Goal: Task Accomplishment & Management: Manage account settings

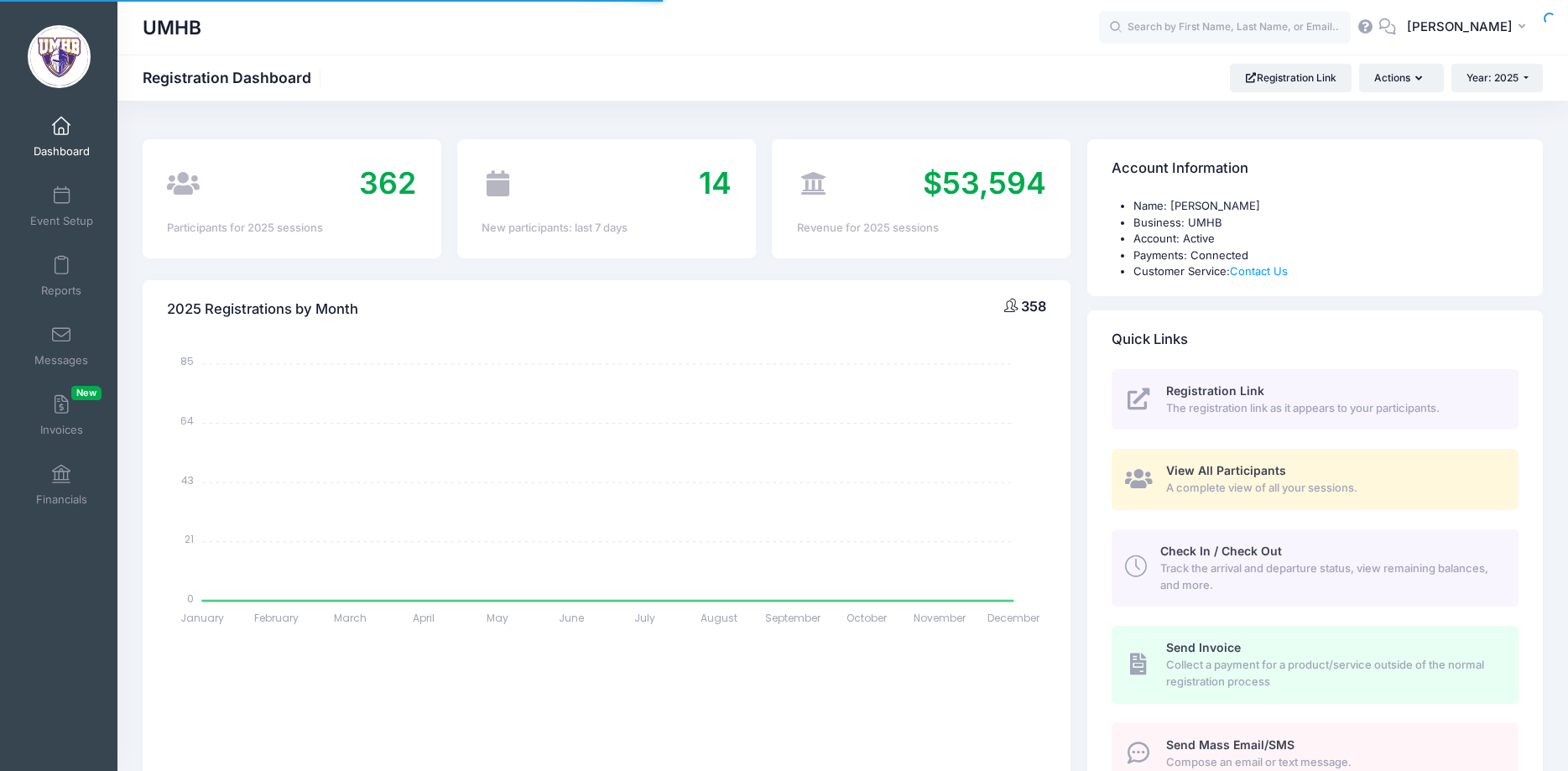
select select
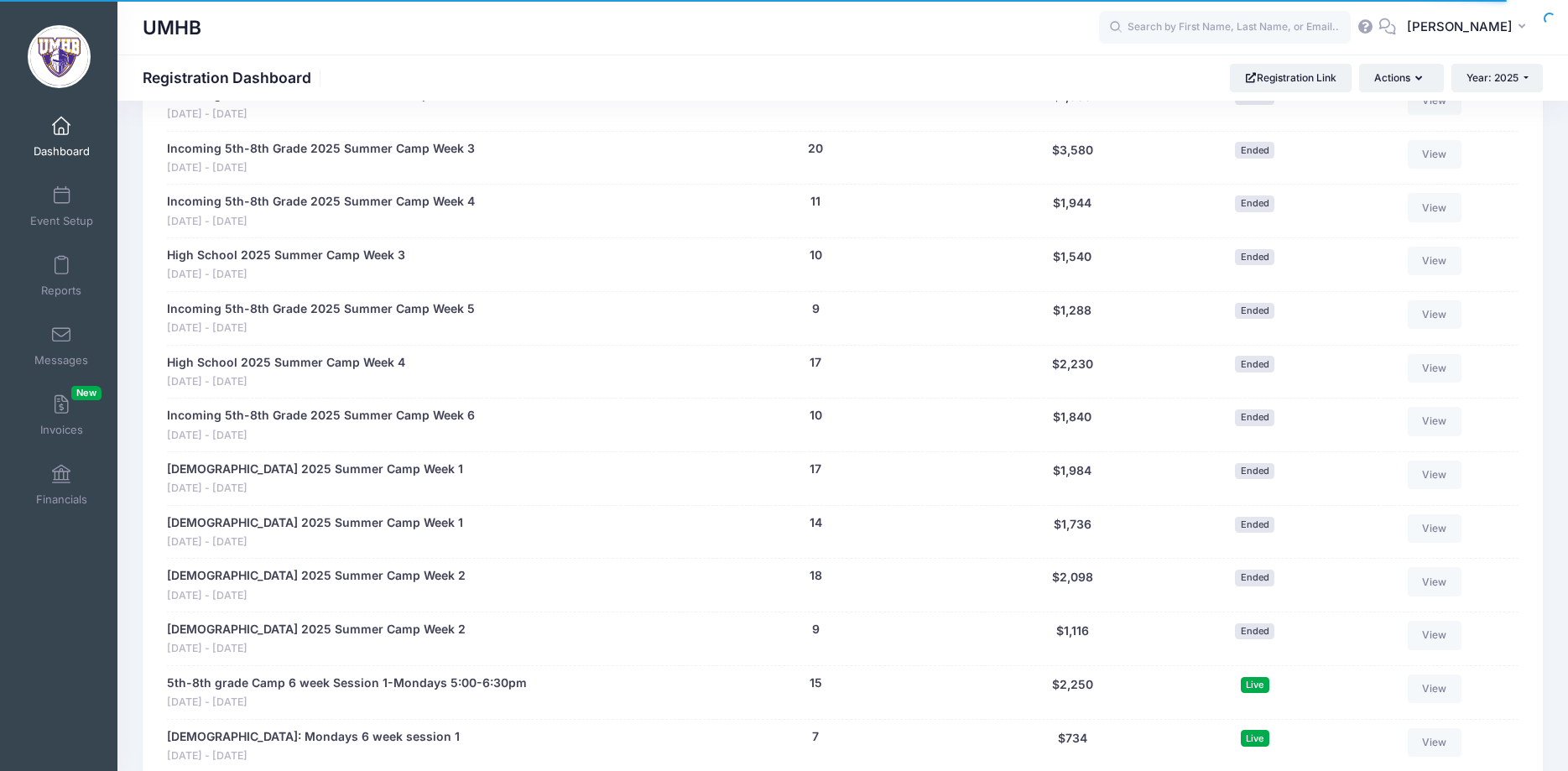
scroll to position [2311, 0]
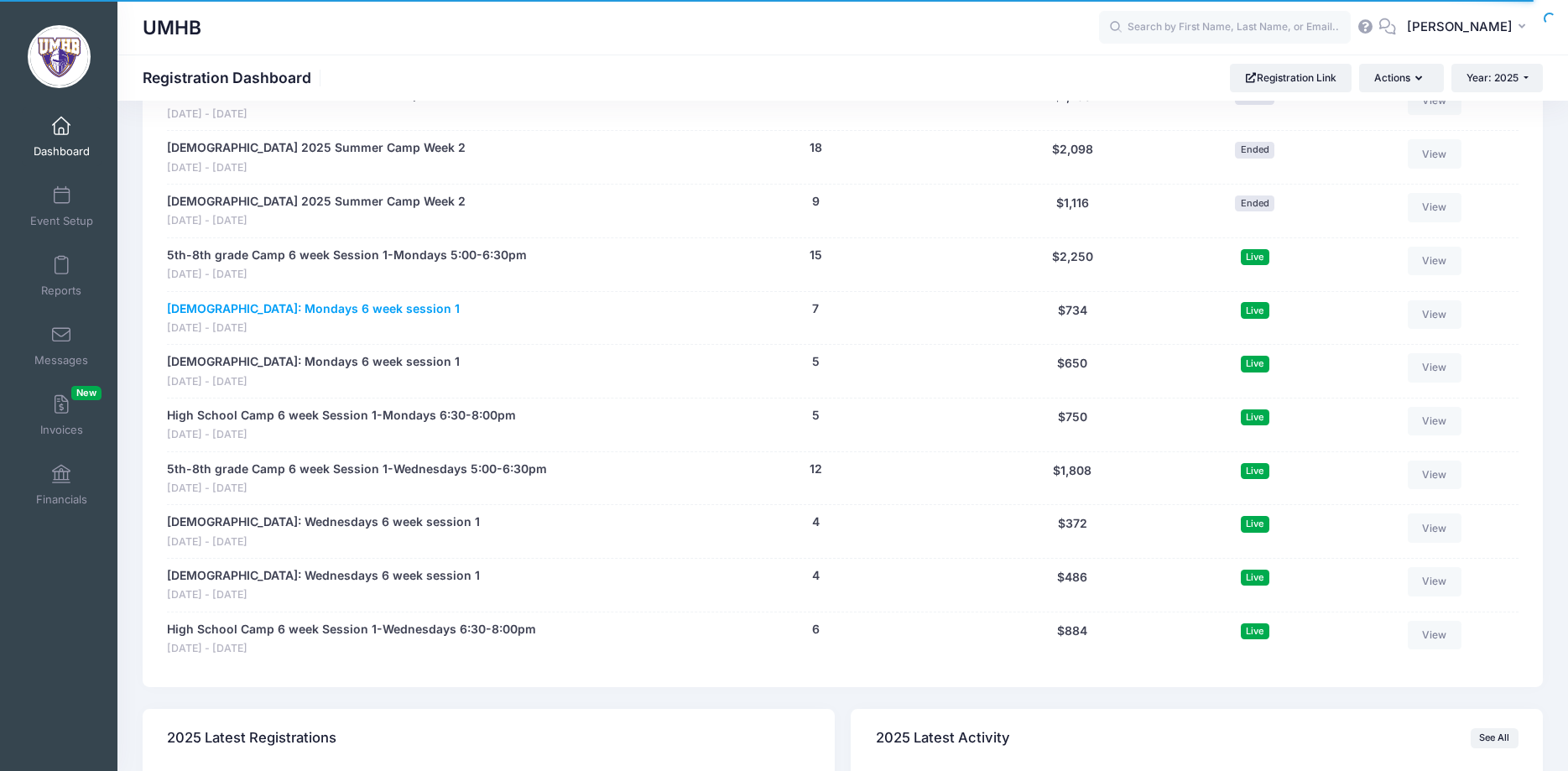
click at [318, 312] on link "[DEMOGRAPHIC_DATA]: Mondays 6 week session 1" at bounding box center [313, 310] width 293 height 18
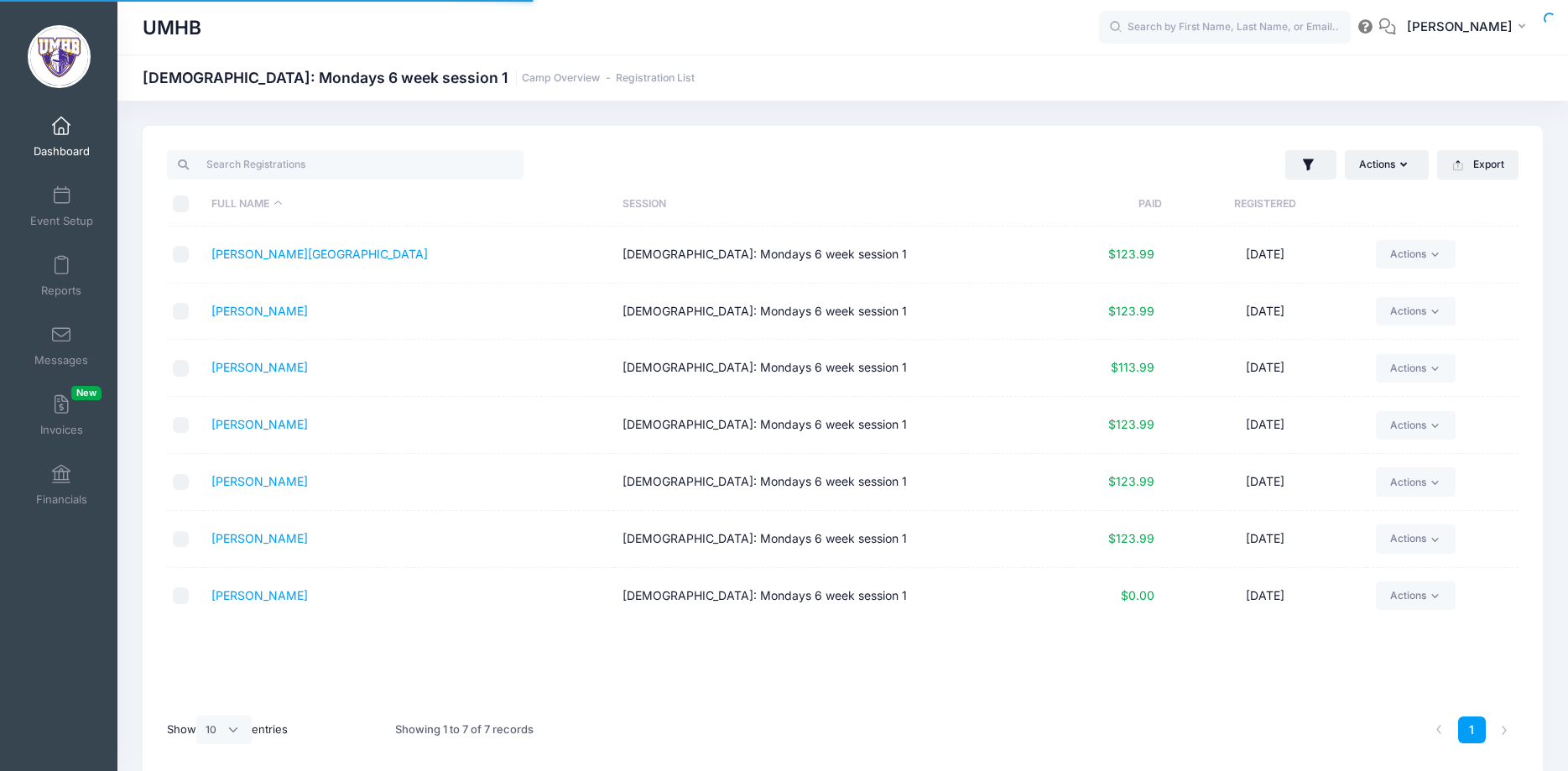
select select "10"
click at [269, 422] on link "[PERSON_NAME]" at bounding box center [260, 425] width 96 height 14
click at [1435, 425] on icon at bounding box center [1435, 425] width 12 height 12
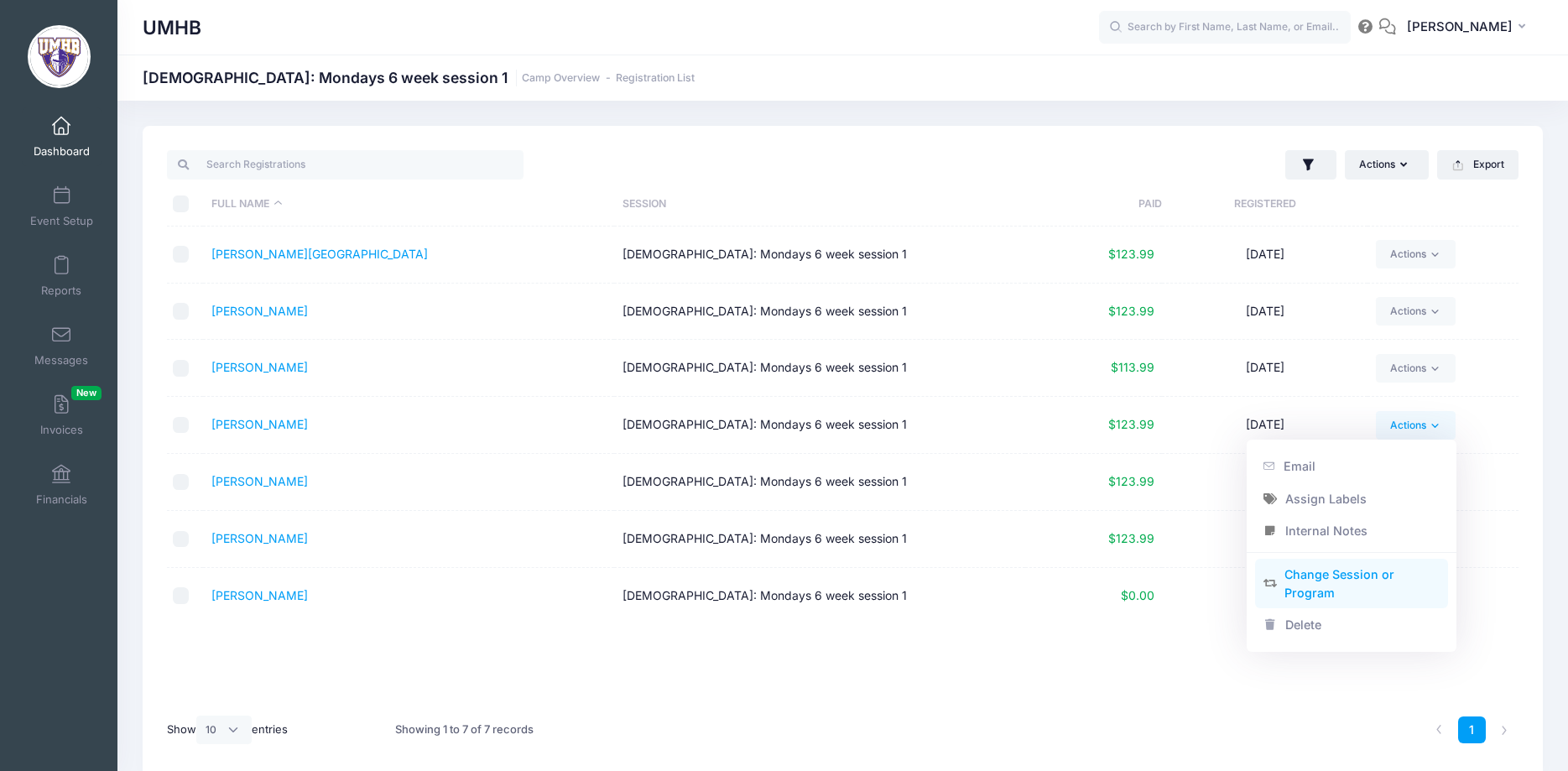
click at [1343, 584] on link "Change Session or Program" at bounding box center [1351, 583] width 194 height 50
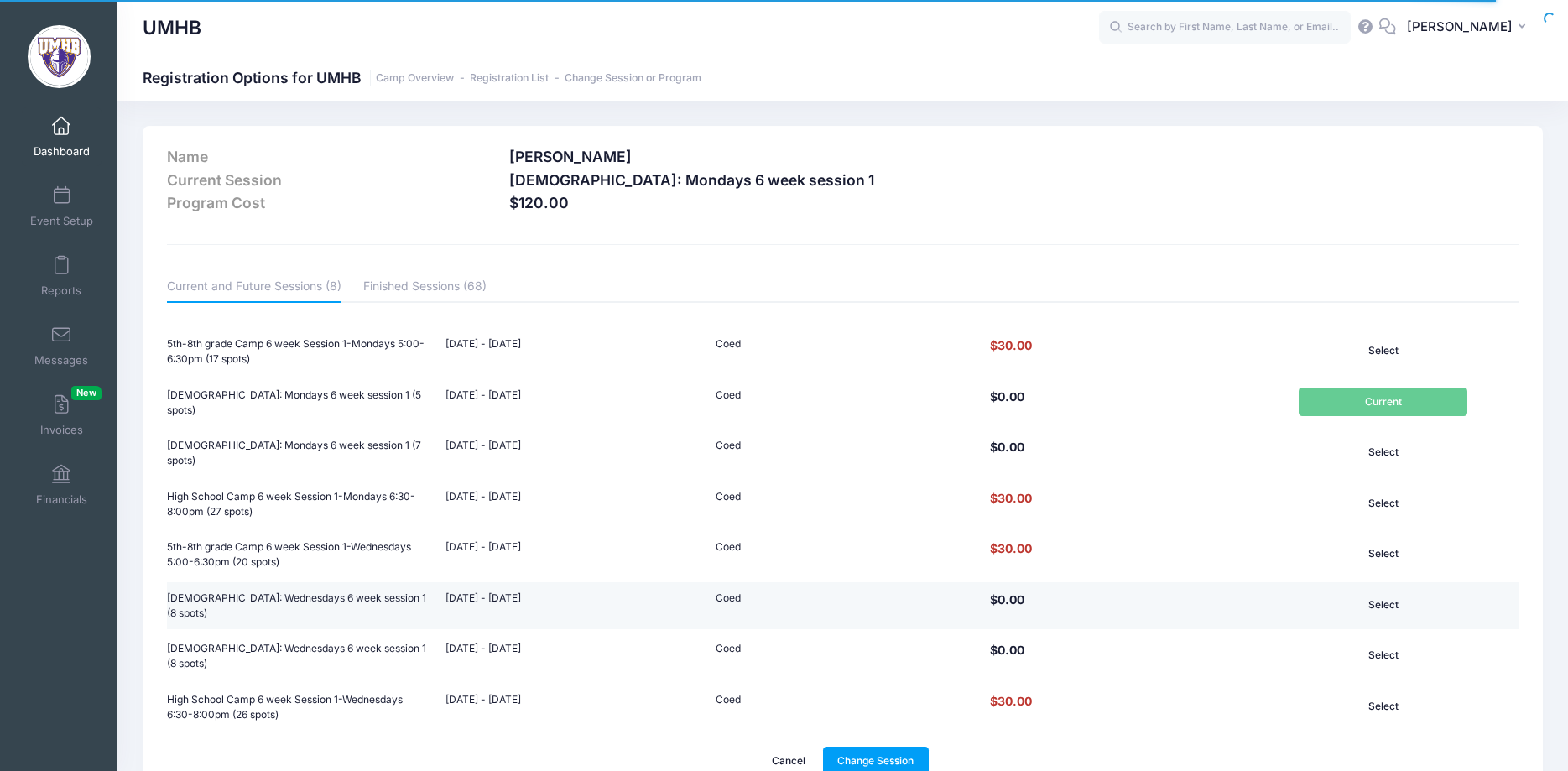
click at [1389, 600] on button "Select" at bounding box center [1383, 605] width 169 height 29
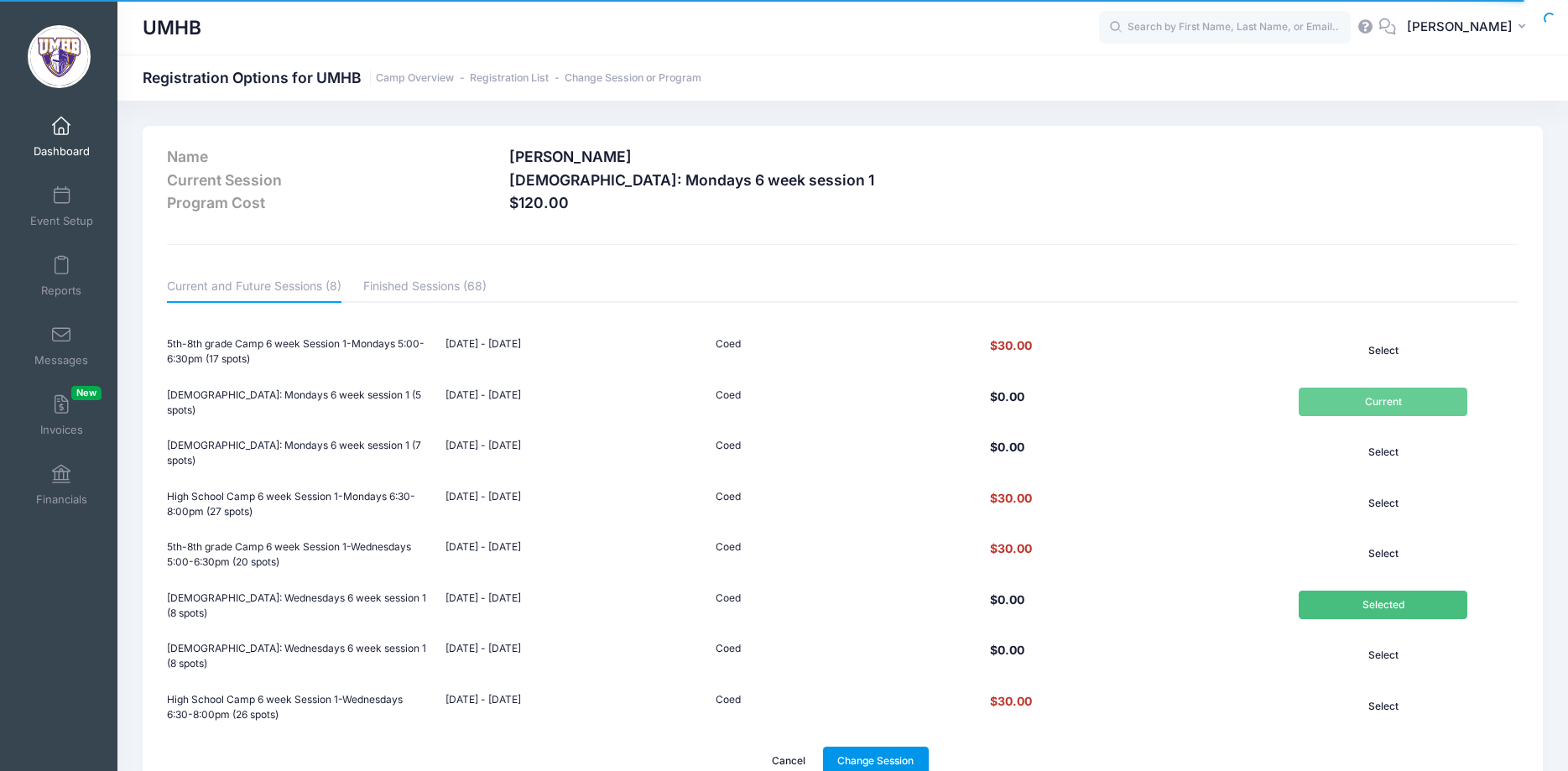
click at [879, 749] on link "Change Session" at bounding box center [876, 761] width 106 height 29
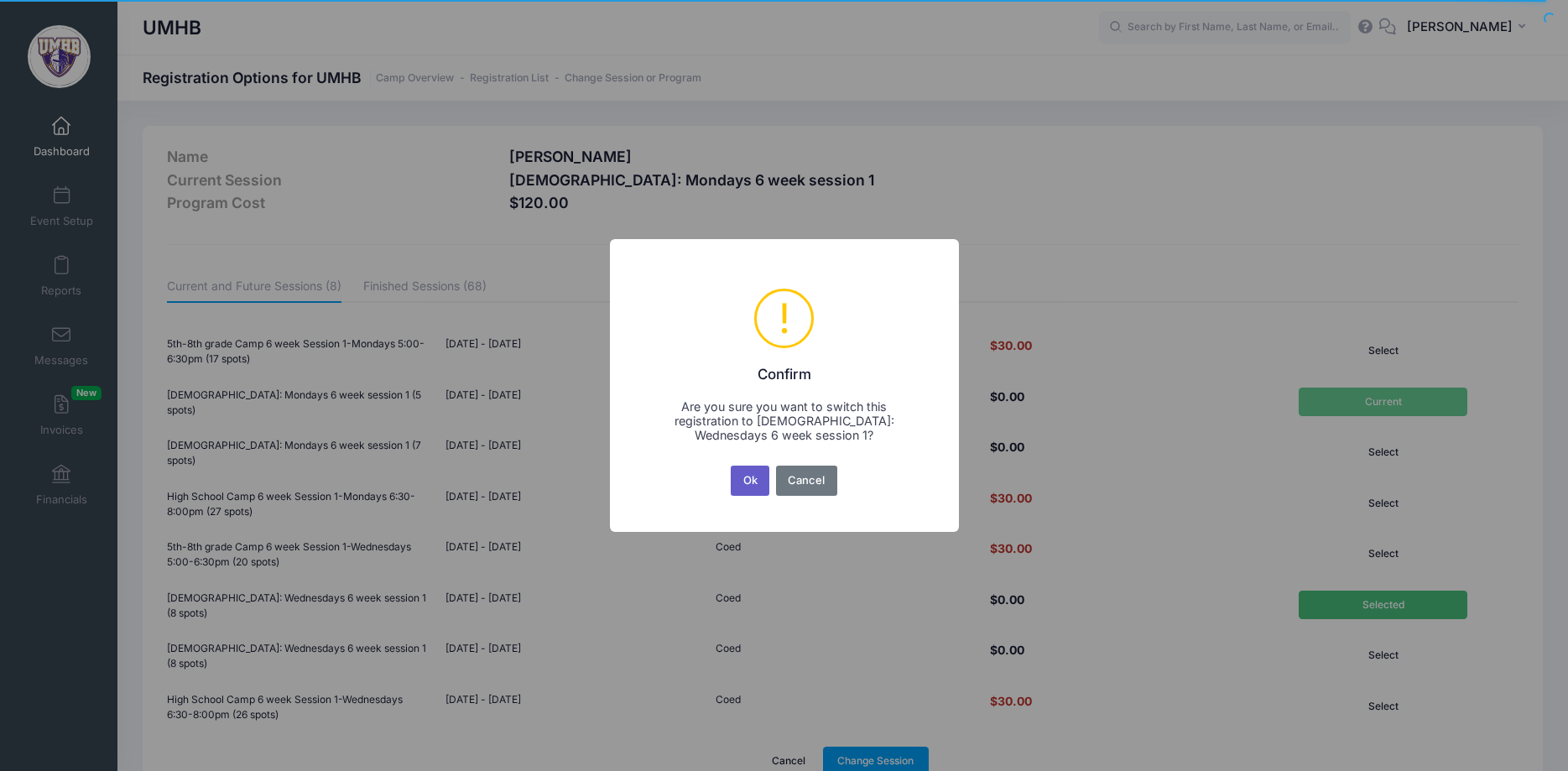
click at [748, 481] on button "Ok" at bounding box center [750, 481] width 39 height 30
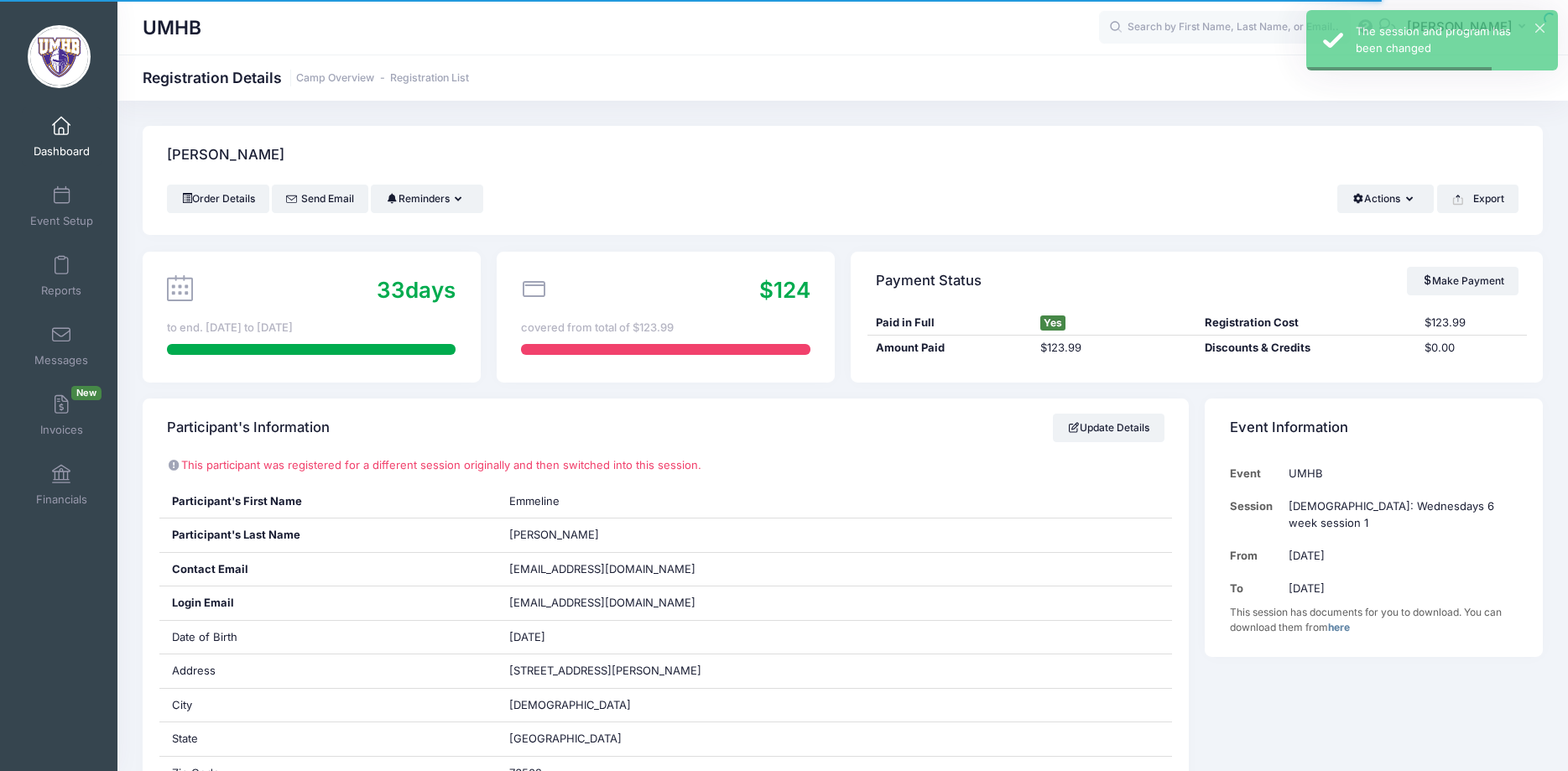
click at [61, 128] on span at bounding box center [61, 126] width 0 height 18
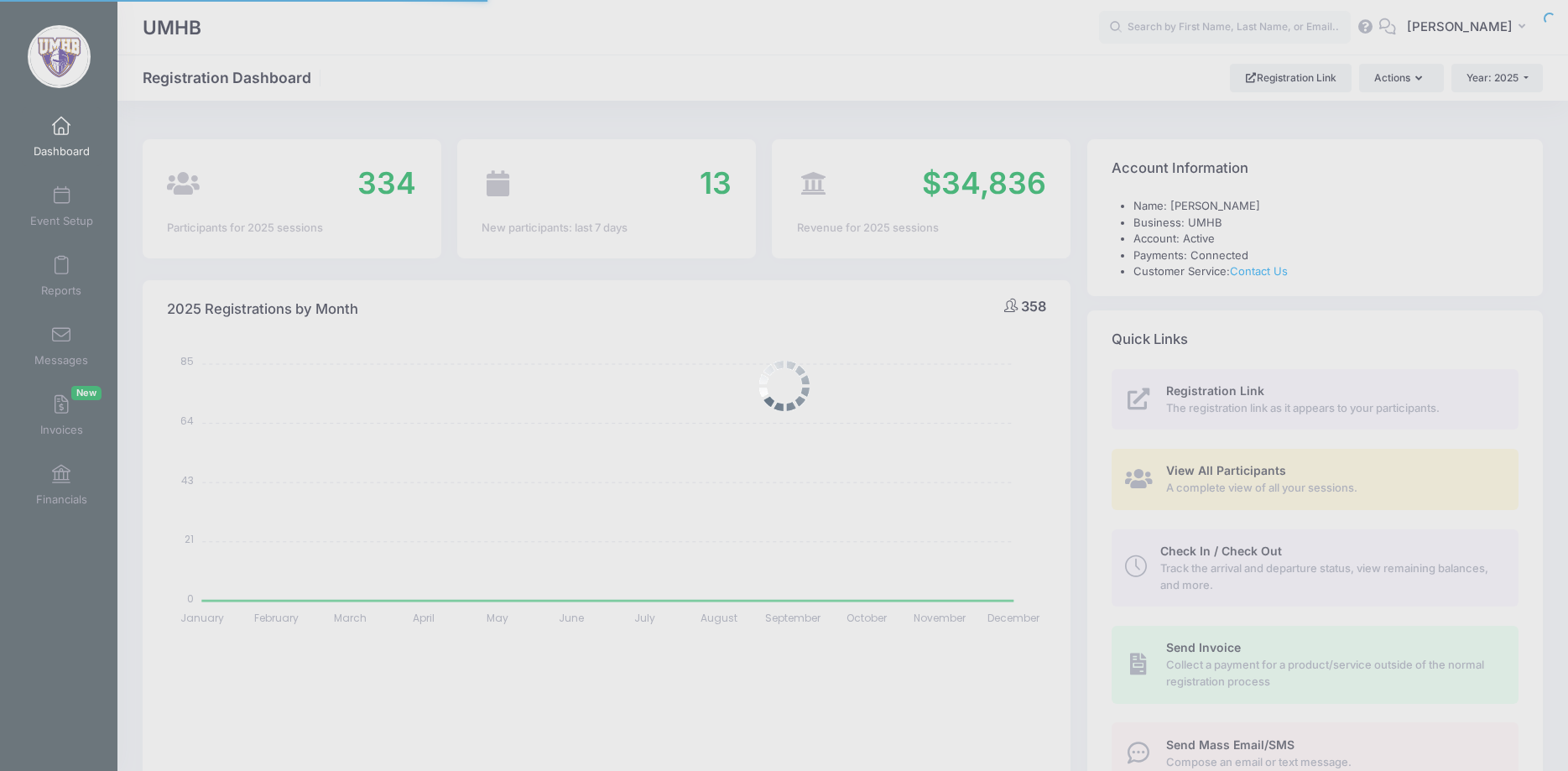
select select
